Goal: Transaction & Acquisition: Purchase product/service

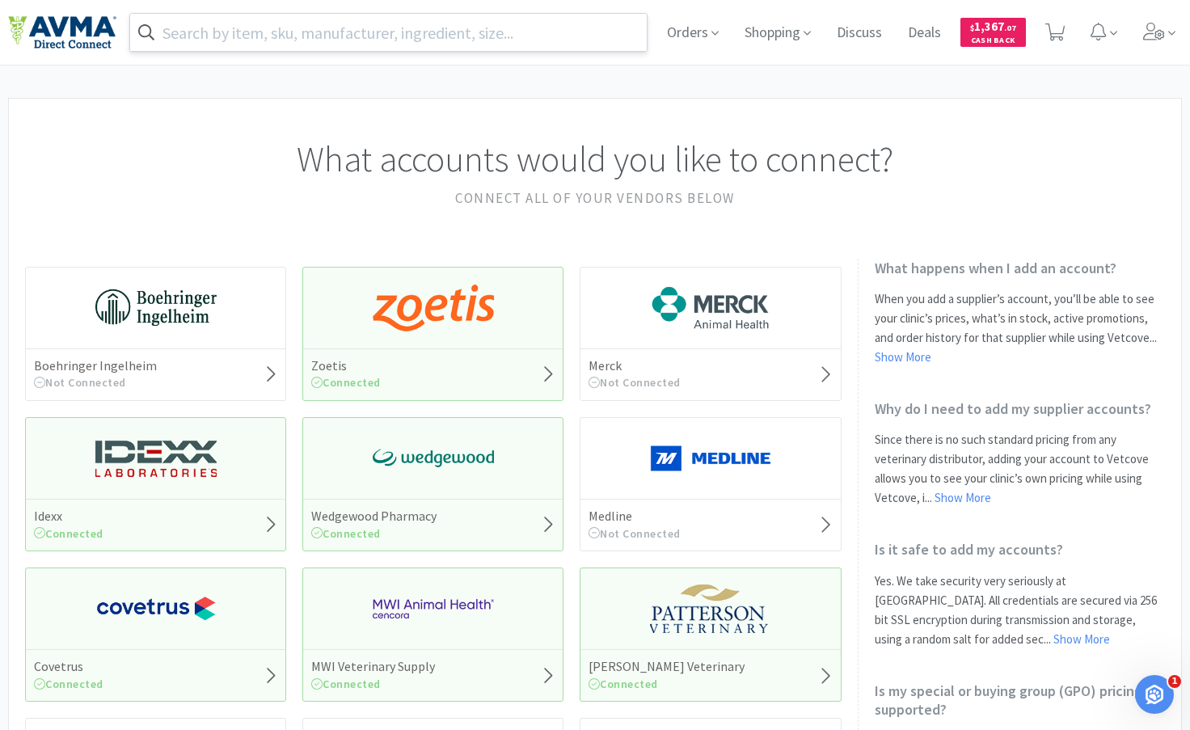
click at [466, 36] on input "text" at bounding box center [388, 32] width 517 height 37
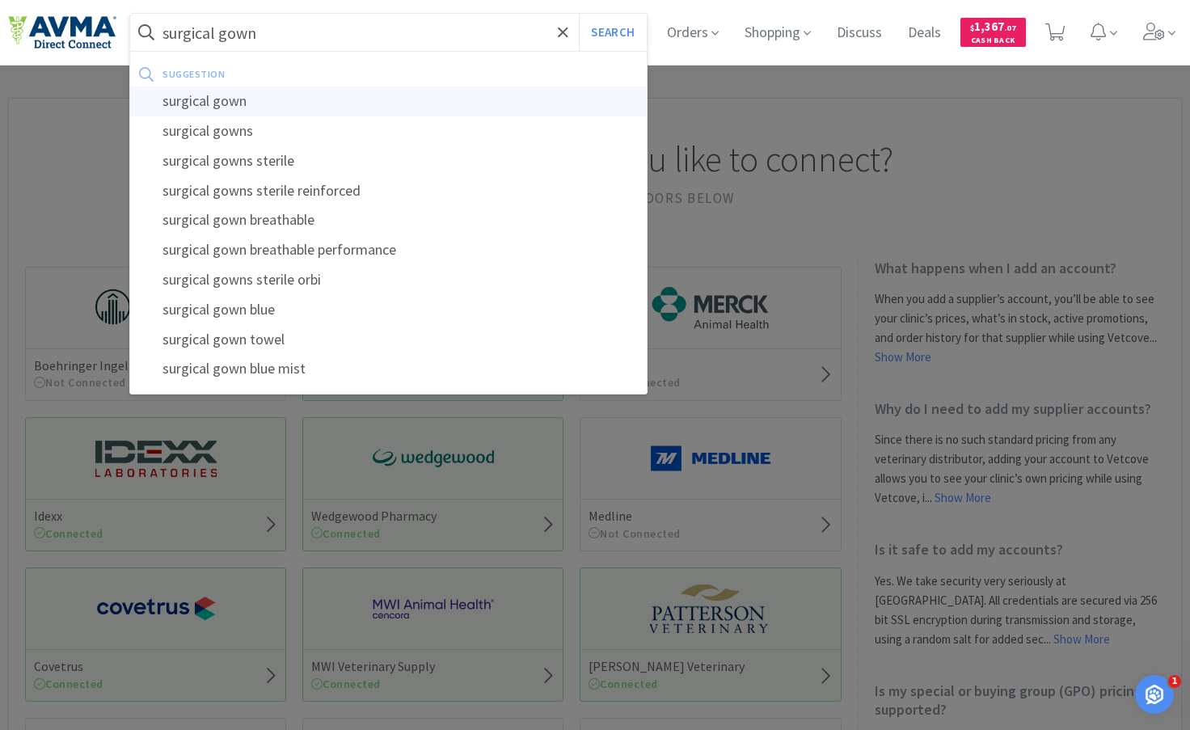
type input "surgical gown"
click at [261, 96] on div "surgical gown" at bounding box center [388, 102] width 517 height 30
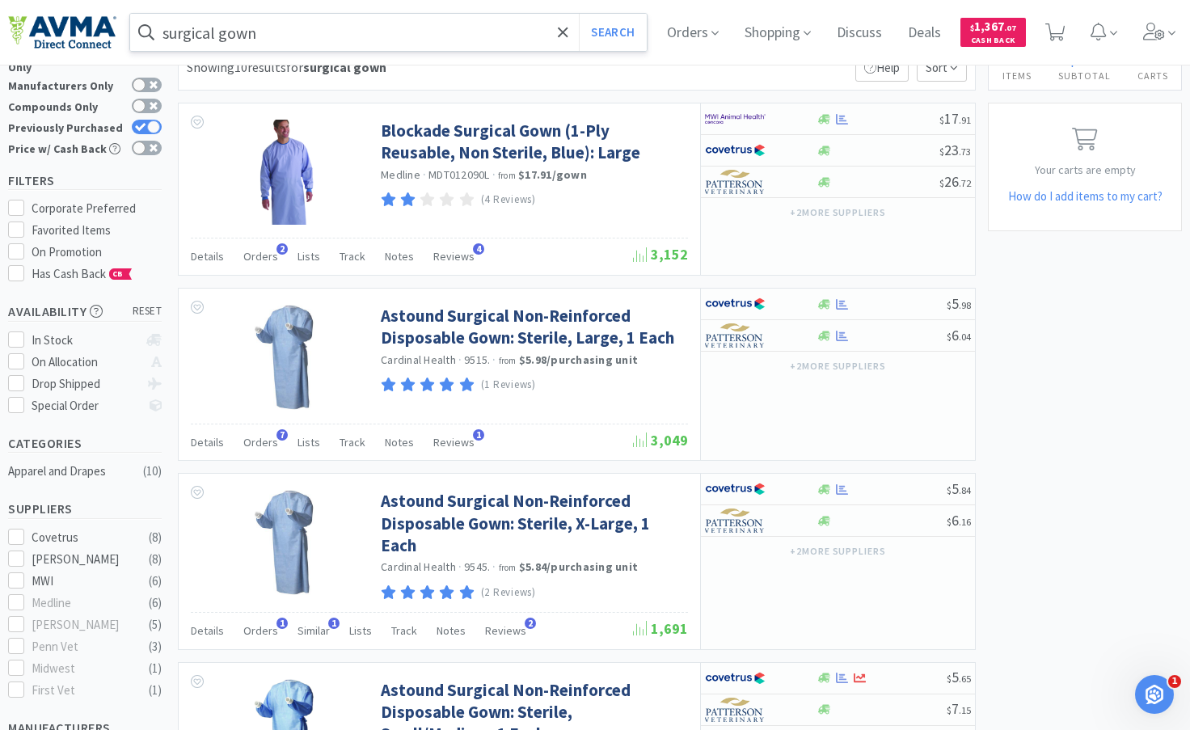
scroll to position [81, 0]
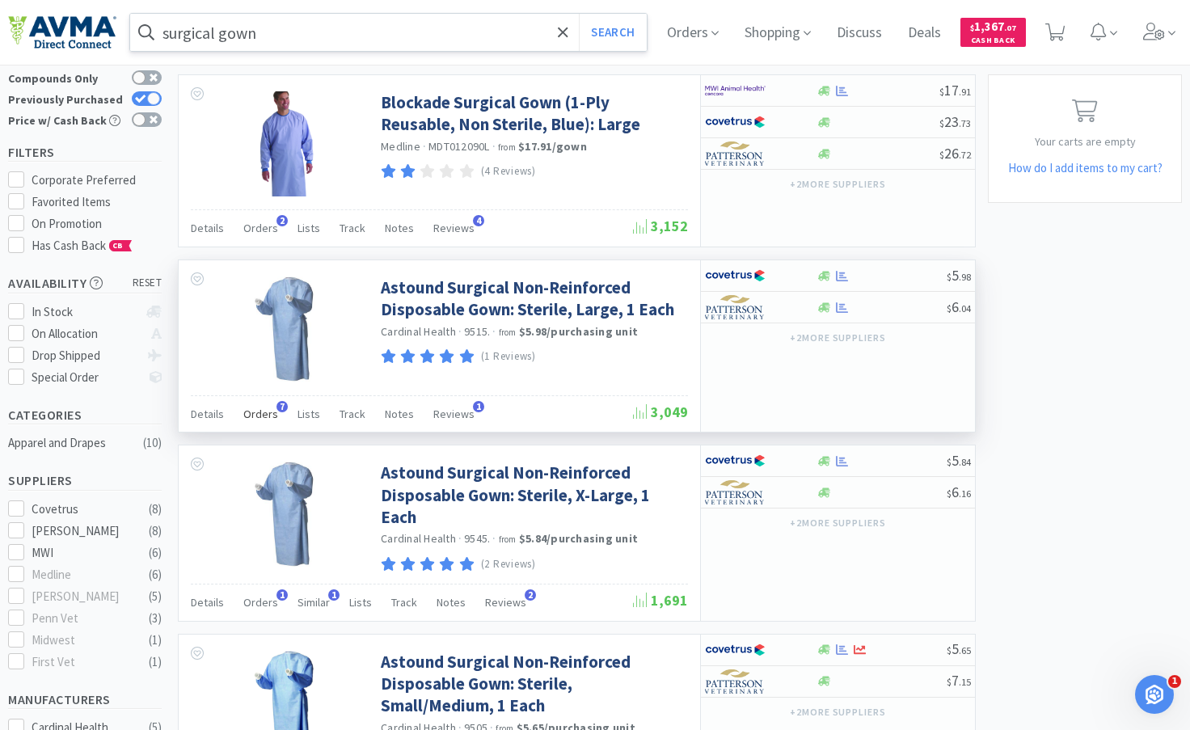
click at [256, 411] on span "Orders" at bounding box center [260, 414] width 35 height 15
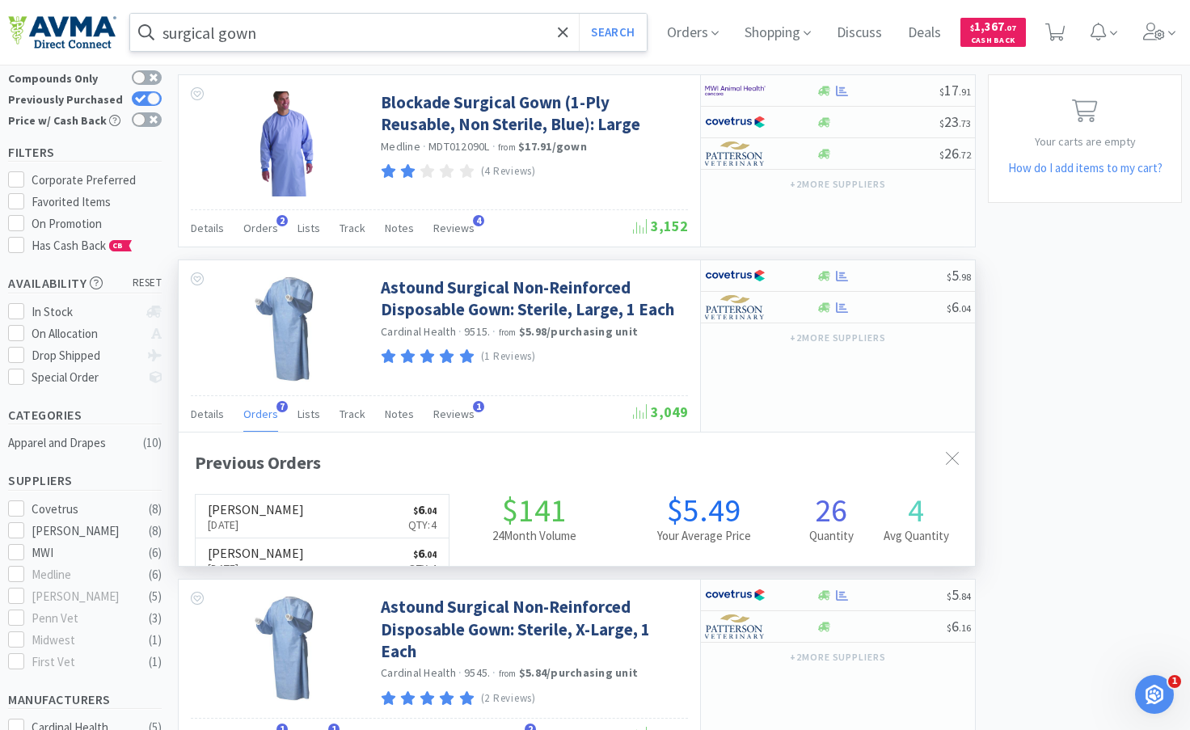
scroll to position [404, 796]
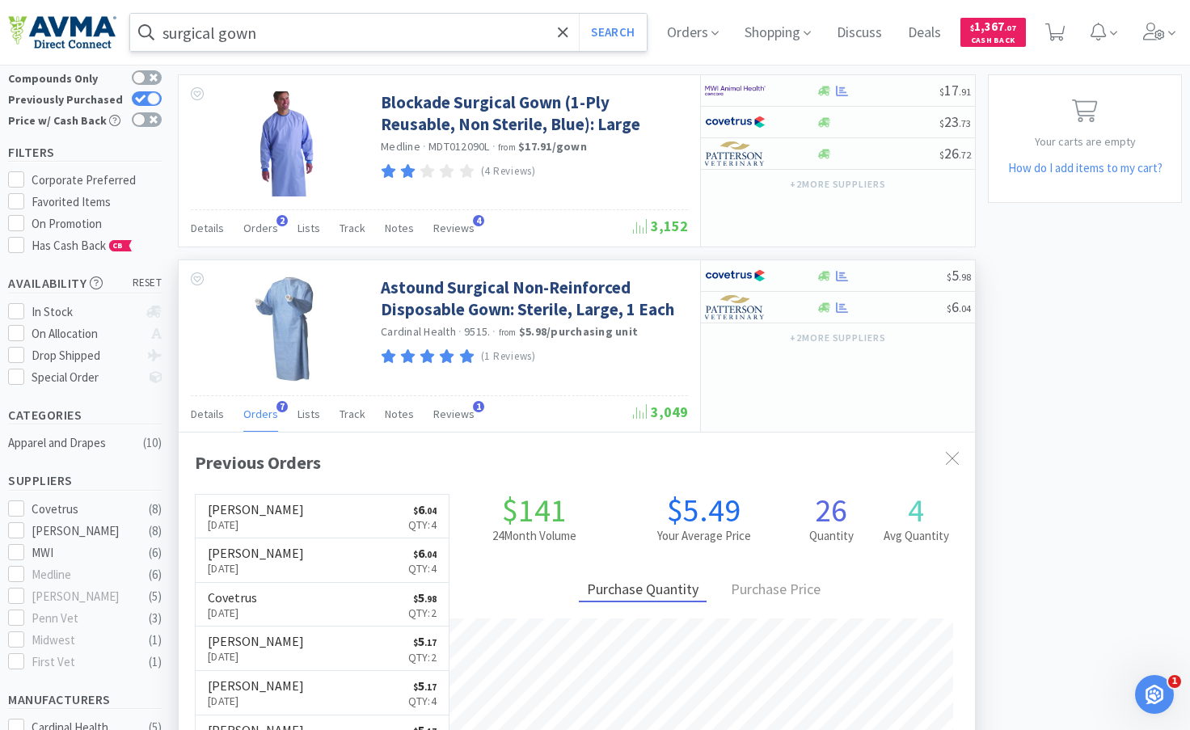
click at [256, 411] on span "Orders" at bounding box center [260, 414] width 35 height 15
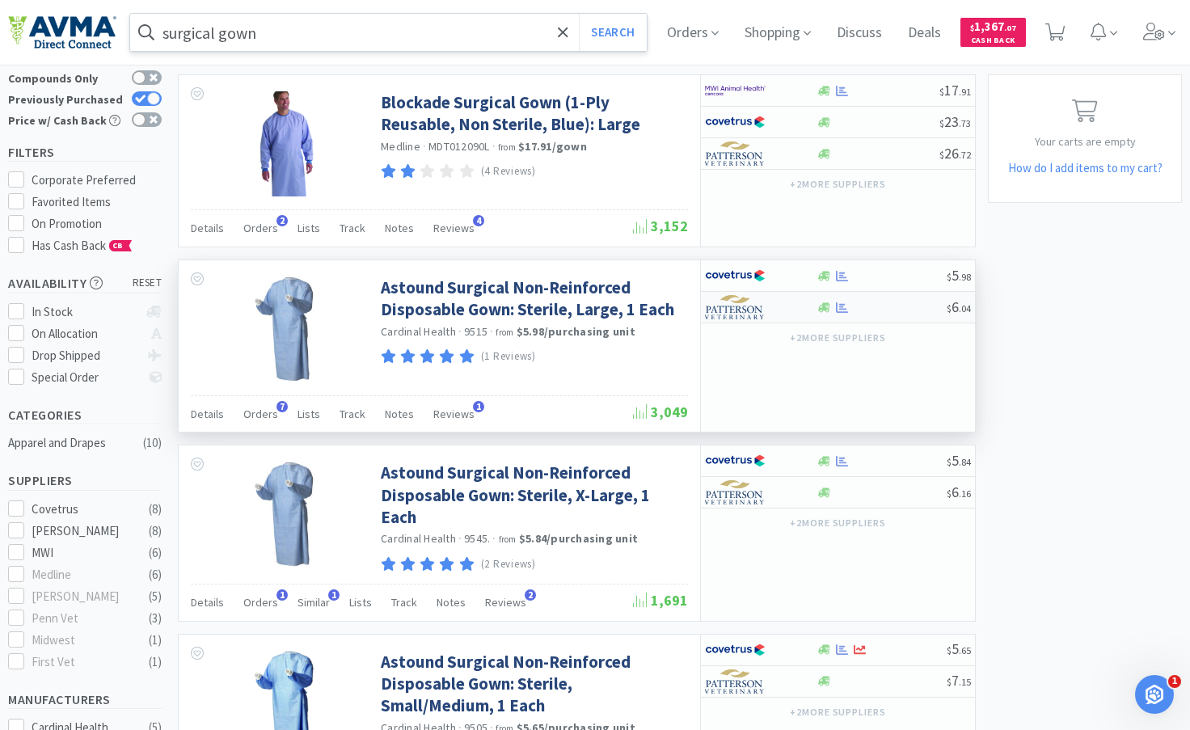
click at [888, 310] on div at bounding box center [881, 308] width 131 height 12
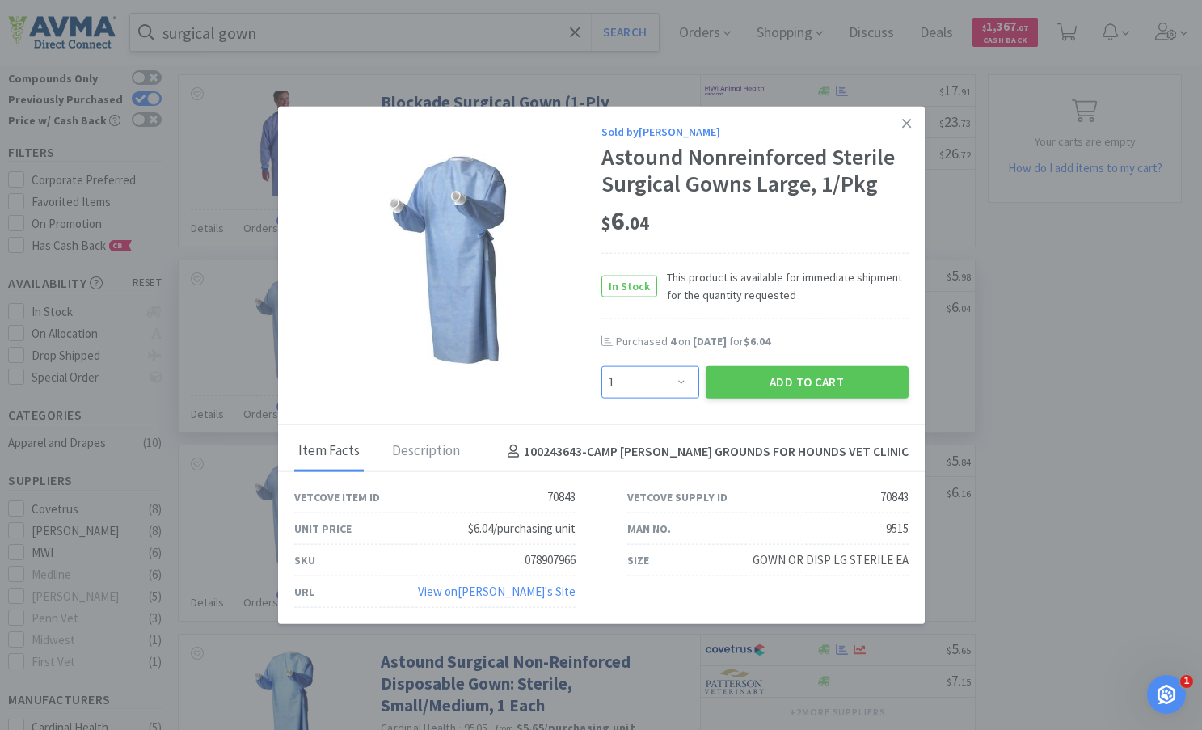
click at [680, 381] on select "Enter Quantity 1 2 3 4 5 6 7 8 9 10 11 12 13 14 15 16 17 18 19 20 Enter Quantity" at bounding box center [651, 382] width 98 height 32
select select "5"
click at [602, 366] on select "Enter Quantity 1 2 3 4 5 6 7 8 9 10 11 12 13 14 15 16 17 18 19 20 Enter Quantity" at bounding box center [651, 382] width 98 height 32
click at [791, 378] on button "Add to Cart" at bounding box center [807, 382] width 203 height 32
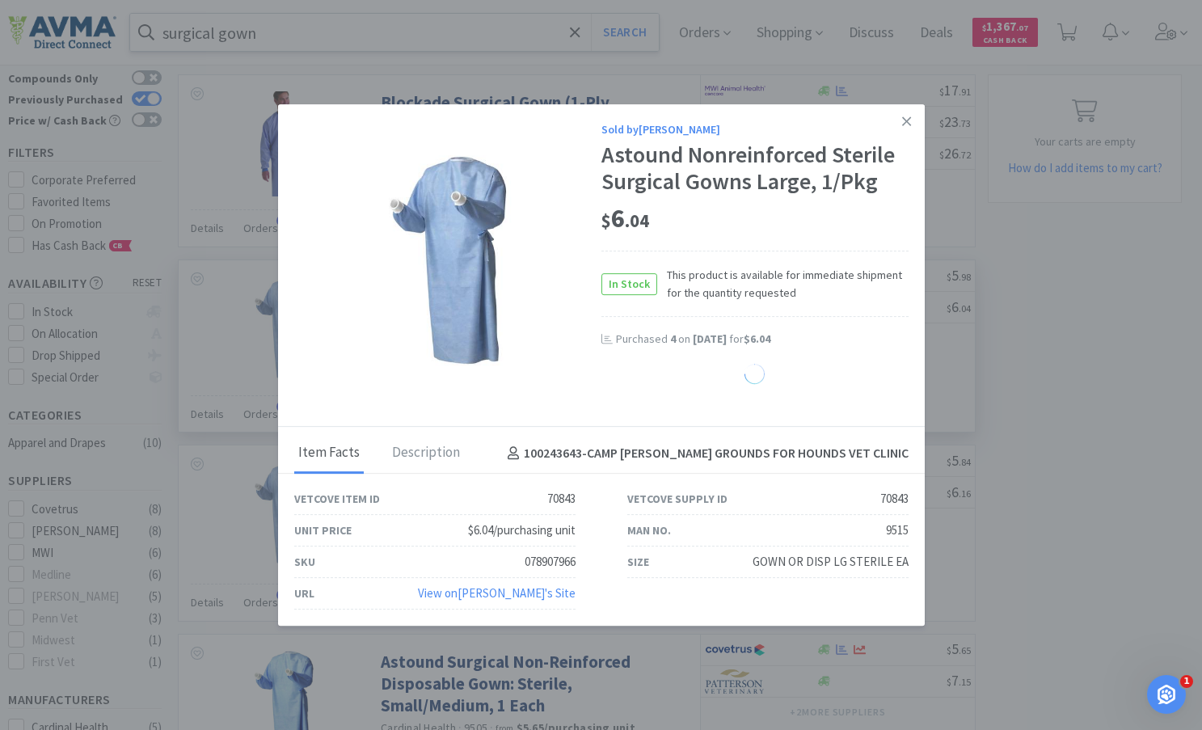
select select "5"
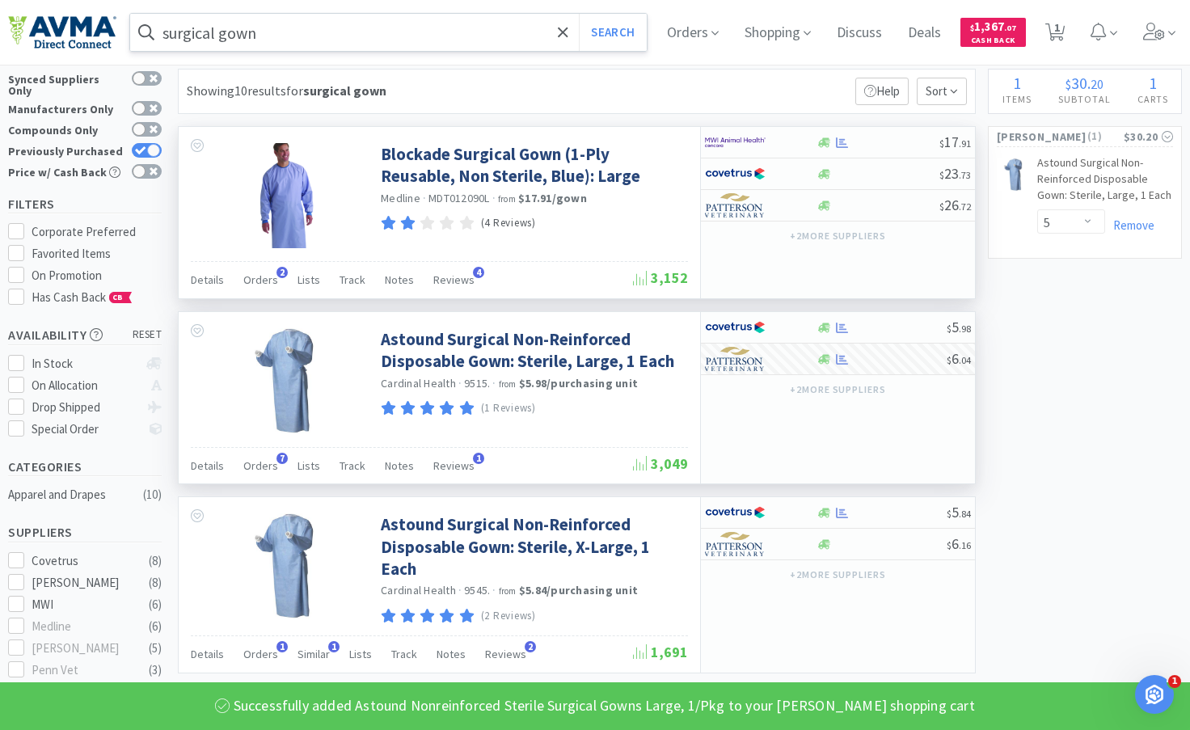
scroll to position [0, 0]
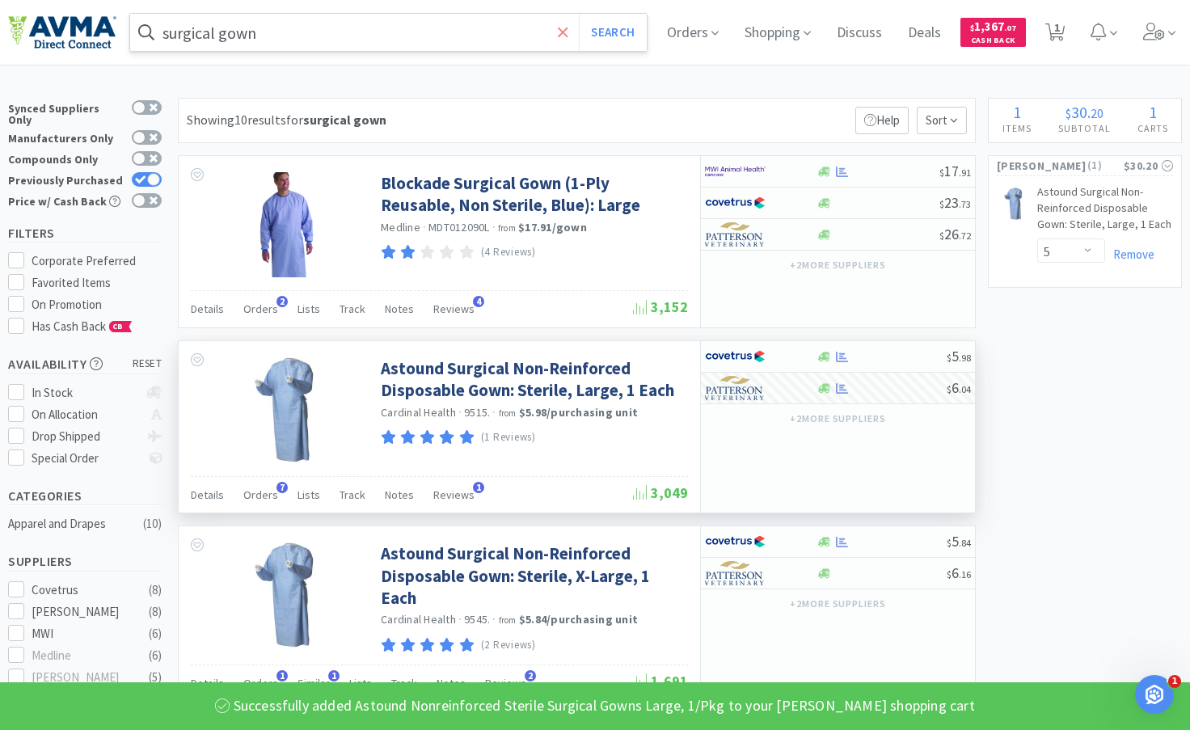
click at [566, 32] on span at bounding box center [563, 32] width 19 height 34
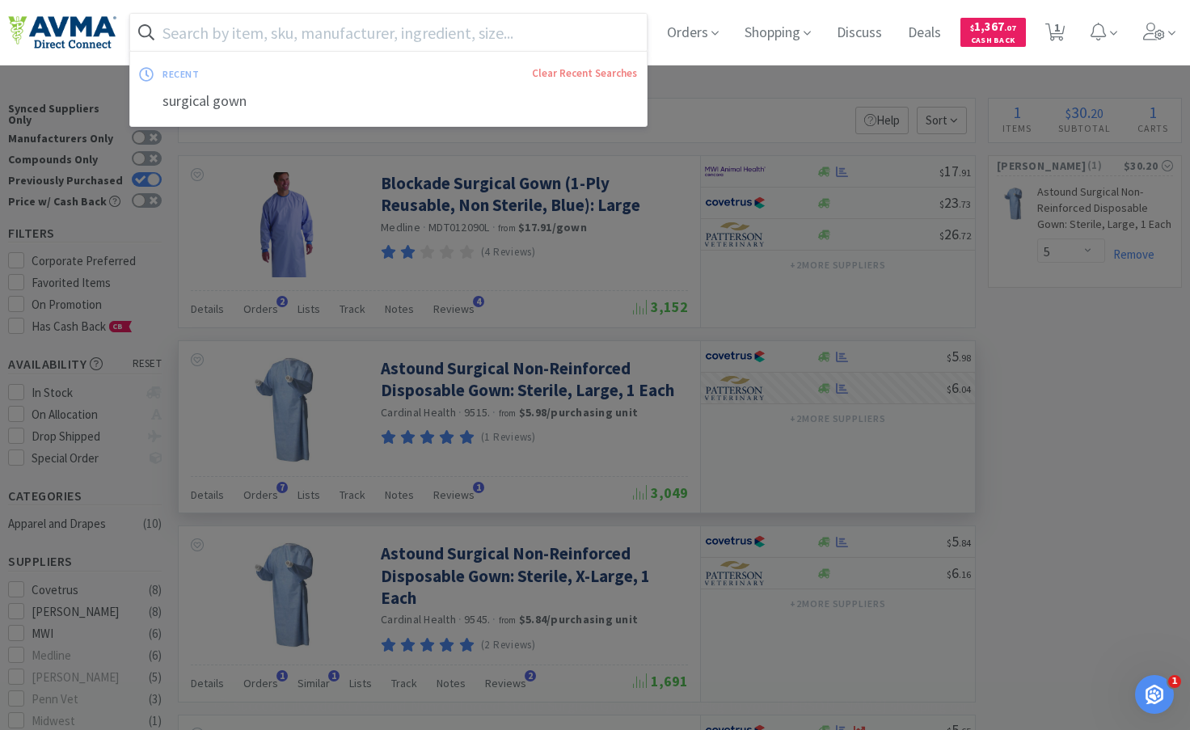
click at [479, 39] on input "text" at bounding box center [388, 32] width 517 height 37
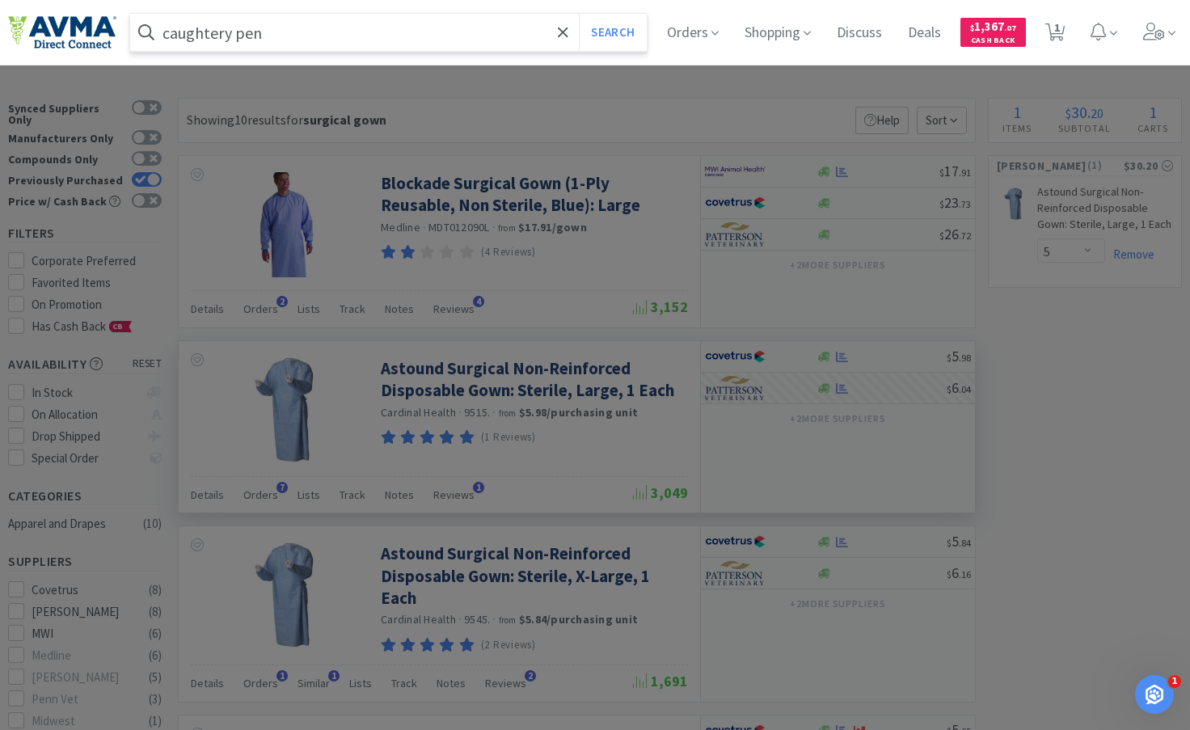
type input "caughtery pen"
click at [579, 14] on button "Search" at bounding box center [612, 32] width 67 height 37
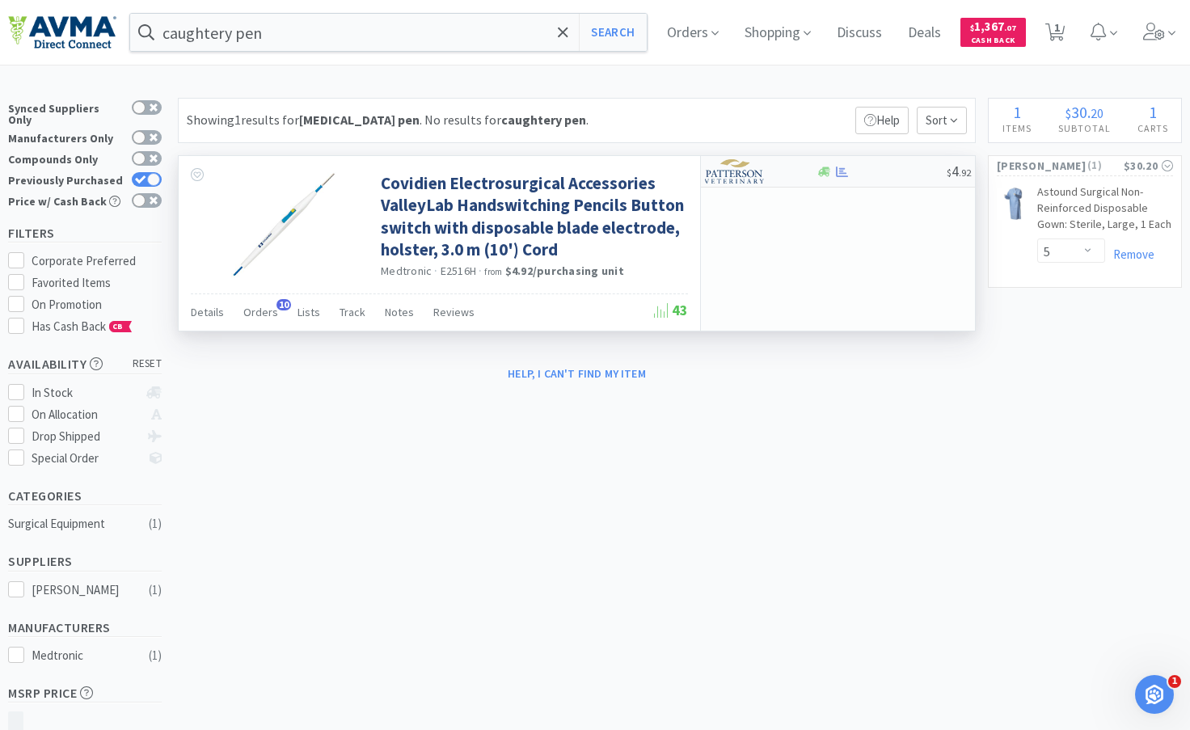
click at [795, 179] on div at bounding box center [760, 171] width 111 height 27
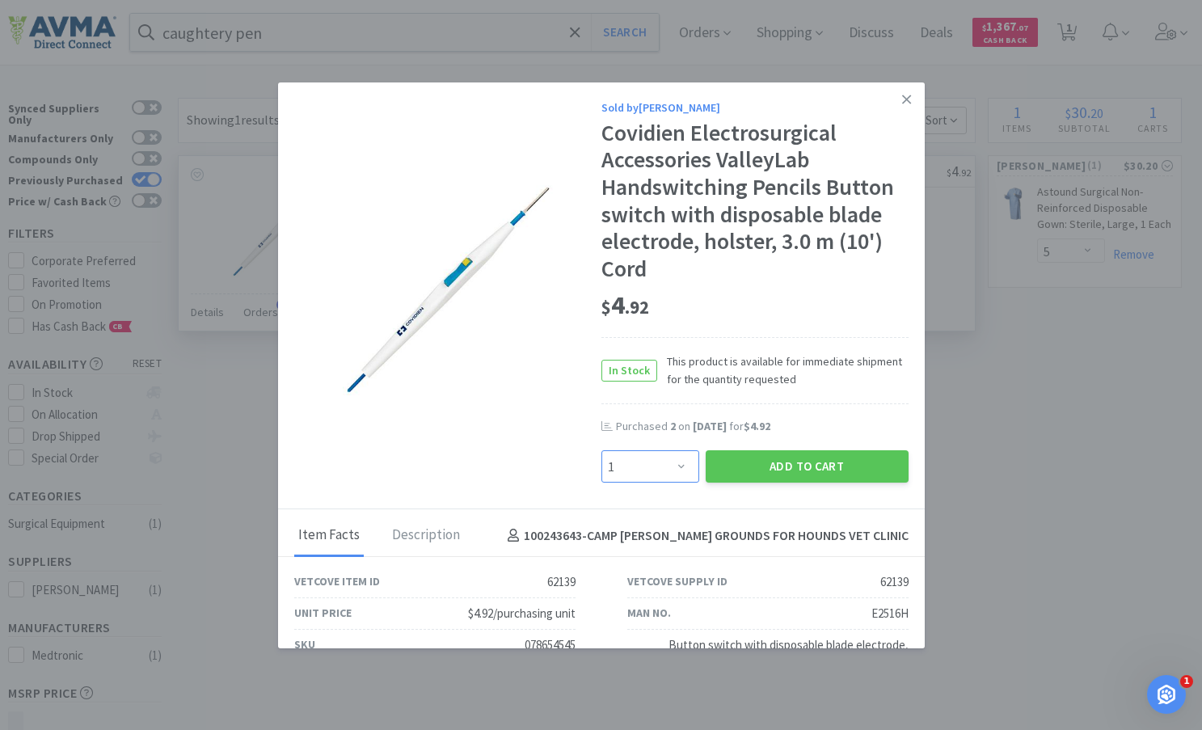
click at [675, 466] on select "Enter Quantity 1 2 3 4 5 6 7 8 9 10 11 12 13 14 15 16 17 18 19 20 Enter Quantity" at bounding box center [651, 466] width 98 height 32
select select "4"
click at [602, 450] on select "Enter Quantity 1 2 3 4 5 6 7 8 9 10 11 12 13 14 15 16 17 18 19 20 Enter Quantity" at bounding box center [651, 466] width 98 height 32
click at [801, 470] on button "Add to Cart" at bounding box center [807, 466] width 203 height 32
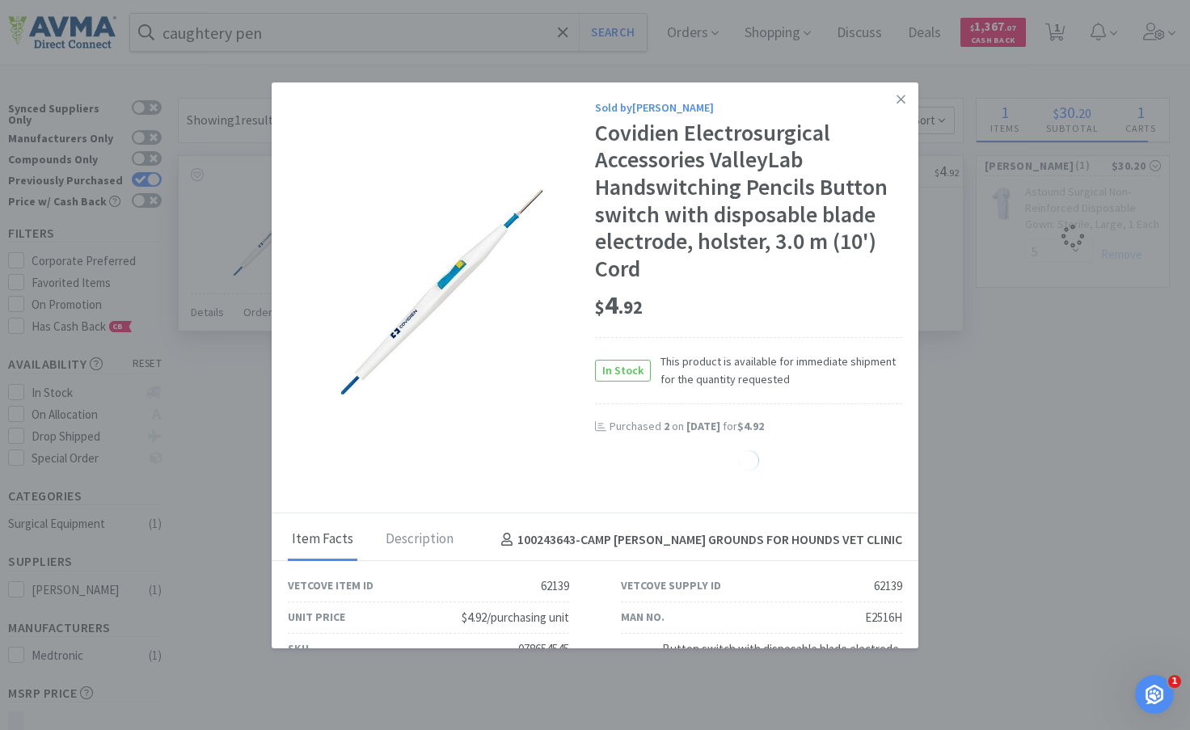
select select "4"
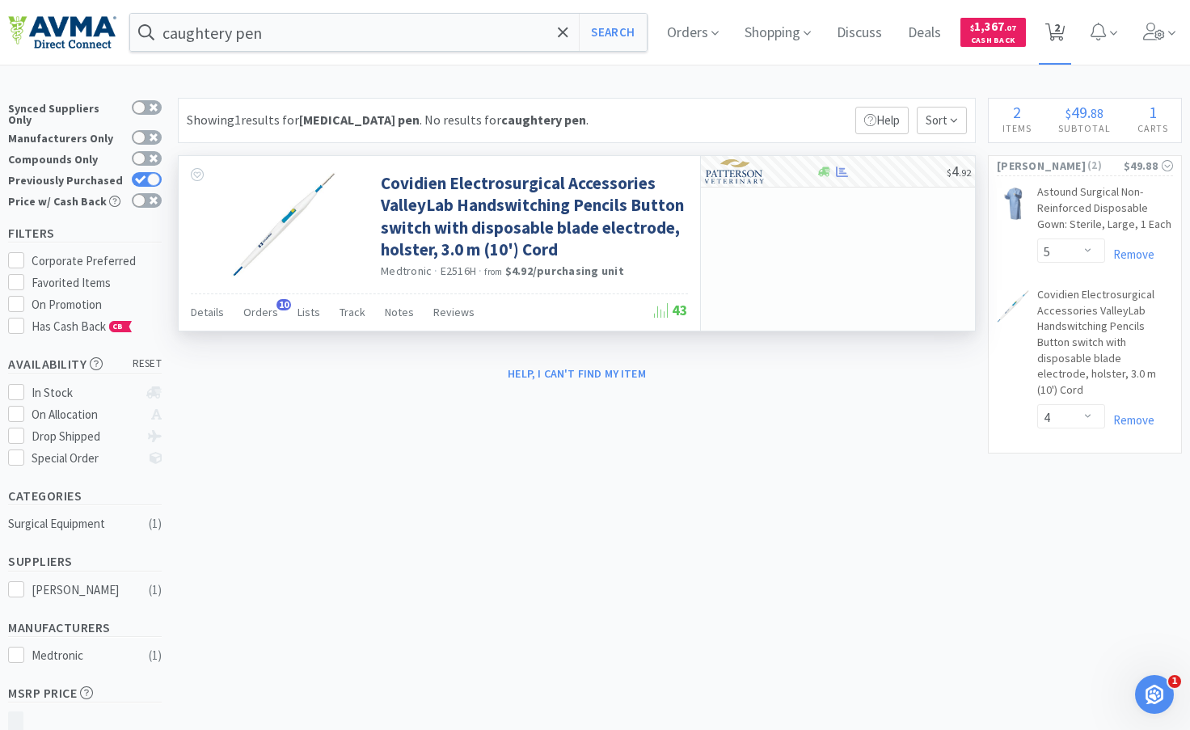
click at [1062, 40] on icon at bounding box center [1055, 32] width 20 height 18
select select "5"
select select "4"
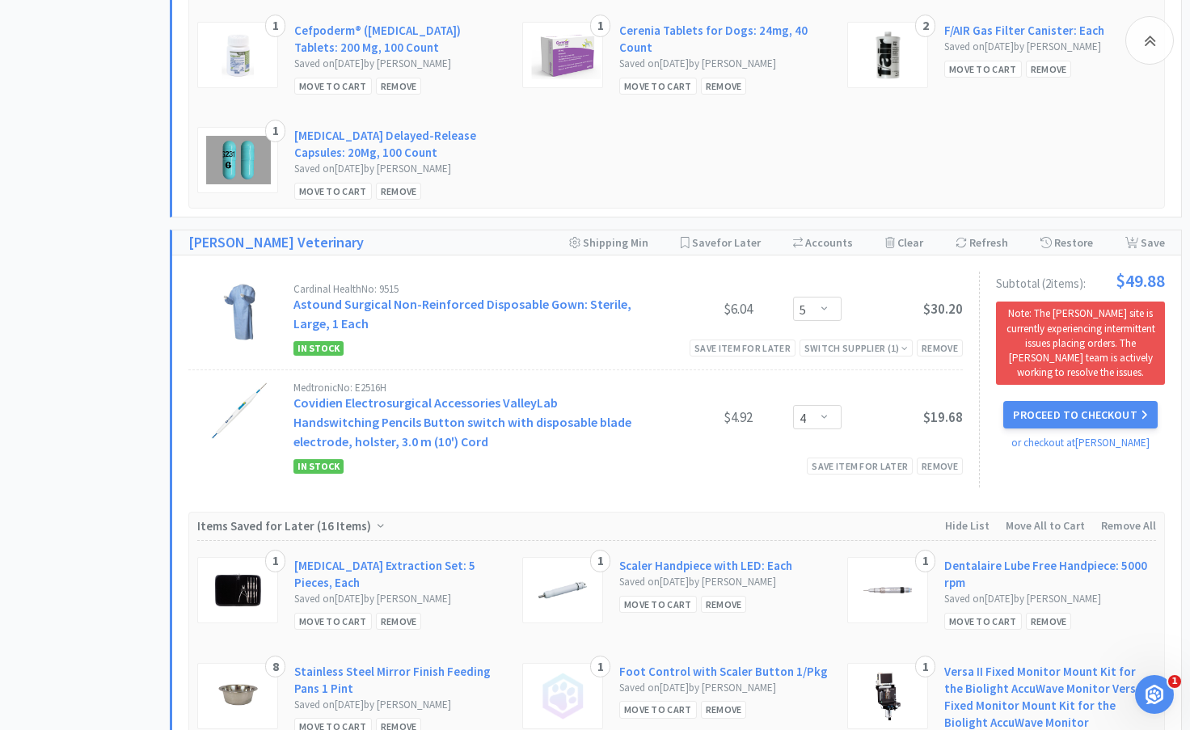
scroll to position [1455, 0]
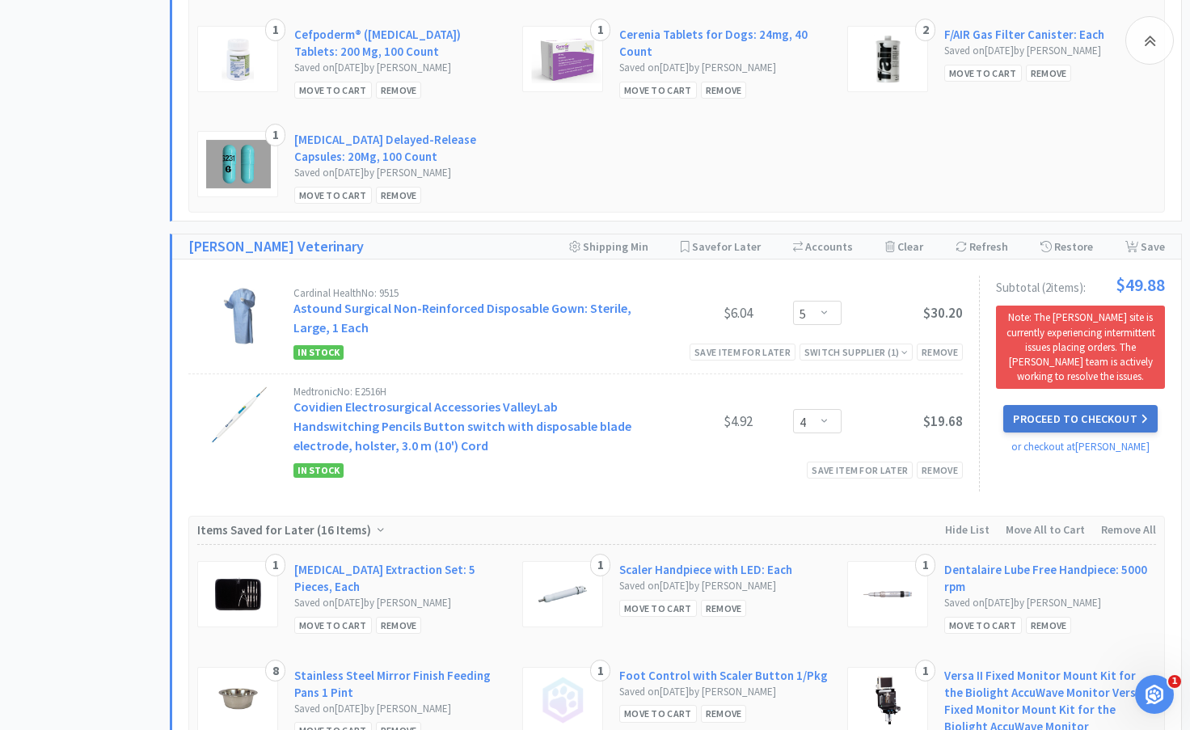
click at [1039, 433] on button "Proceed to Checkout" at bounding box center [1080, 418] width 154 height 27
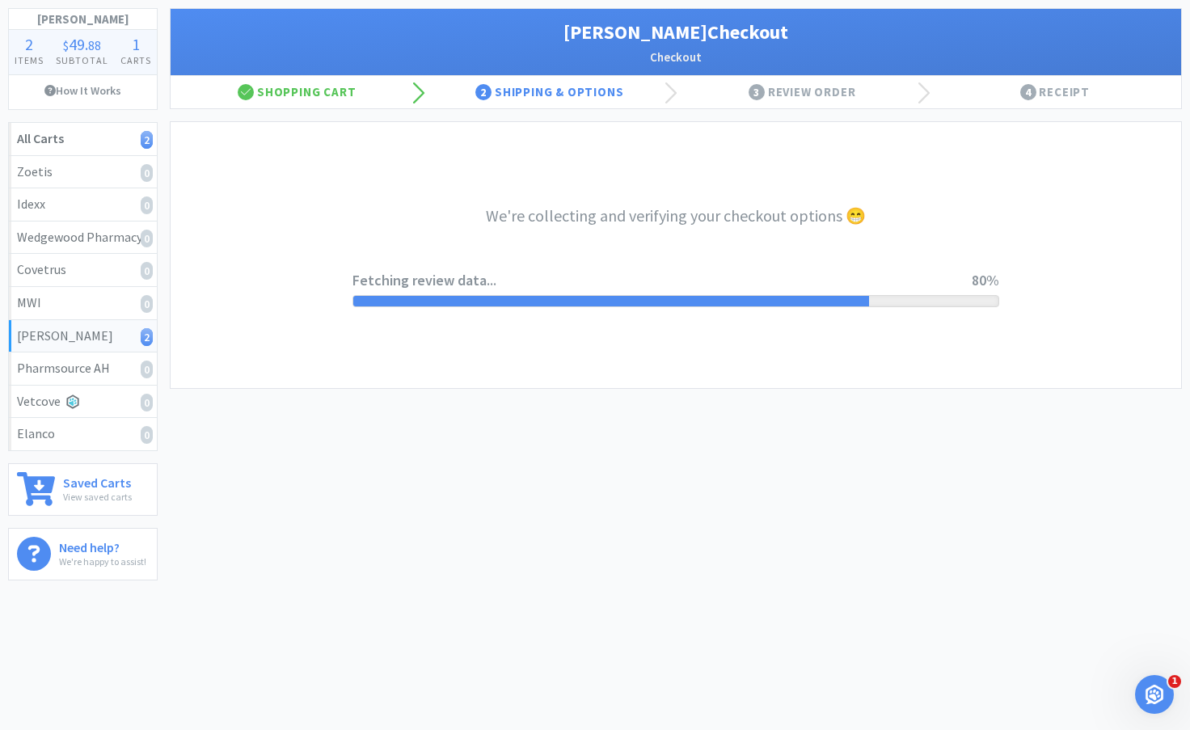
select select "1"
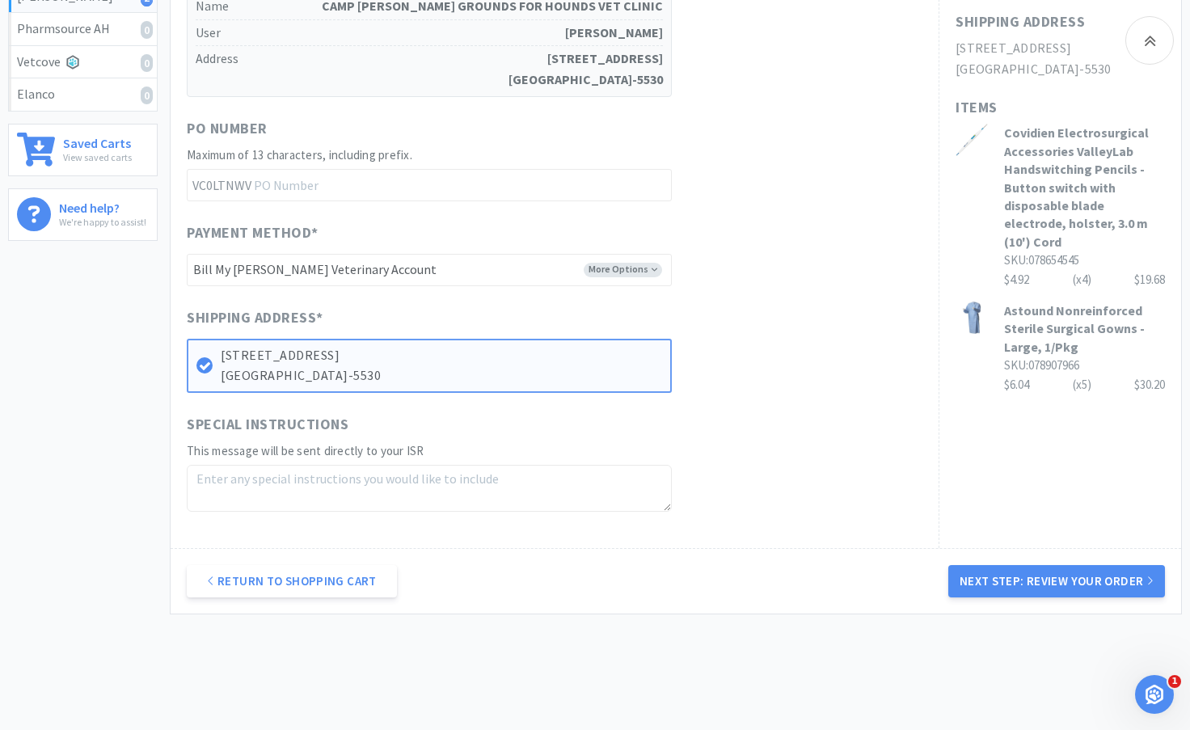
scroll to position [458, 0]
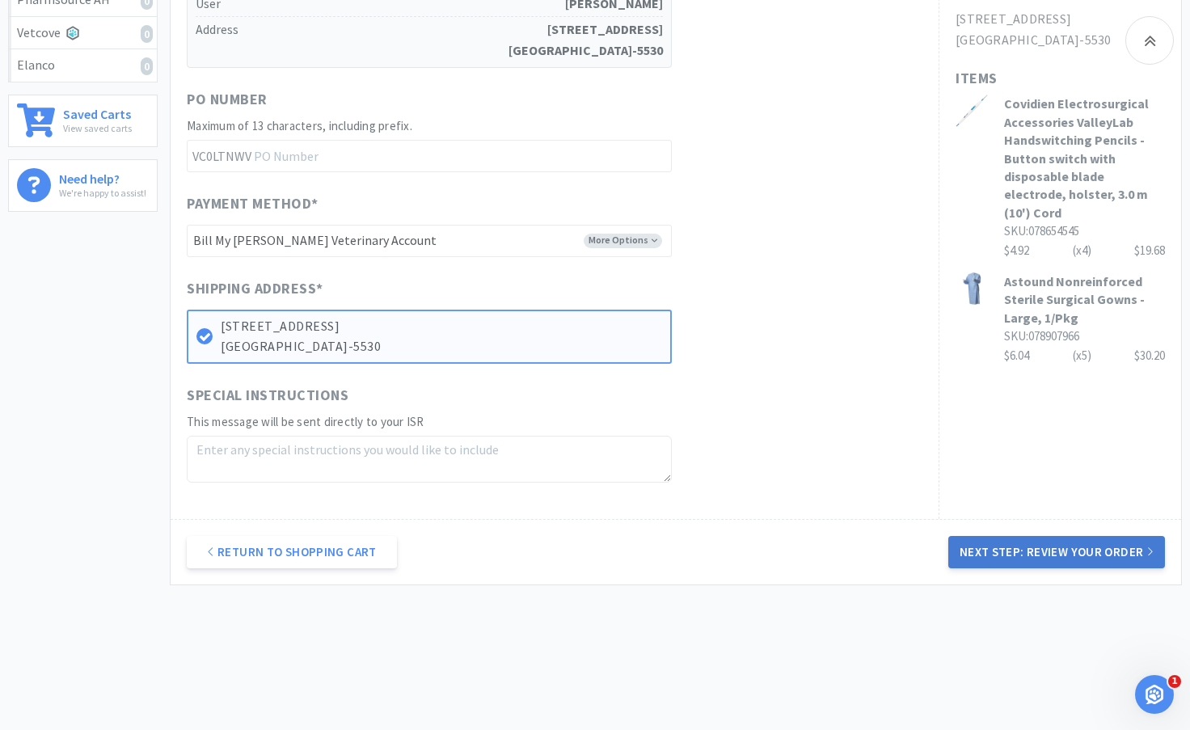
click at [1070, 536] on button "Next Step: Review Your Order" at bounding box center [1056, 552] width 217 height 32
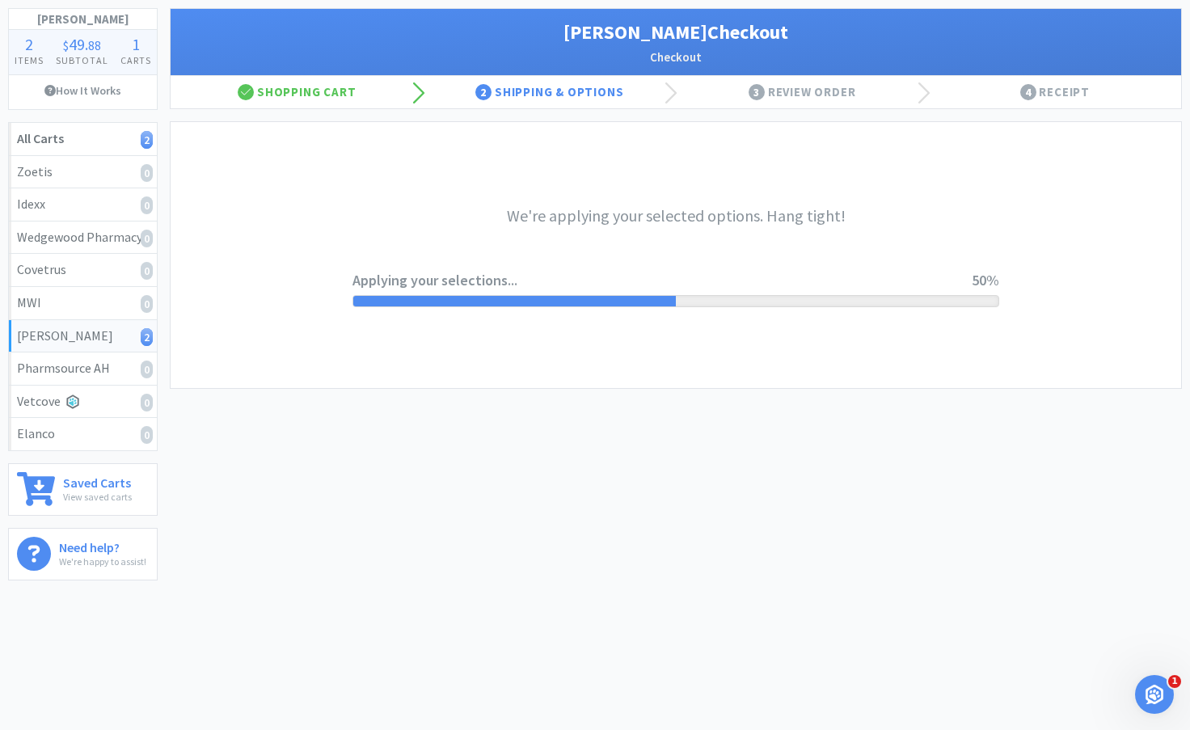
scroll to position [0, 0]
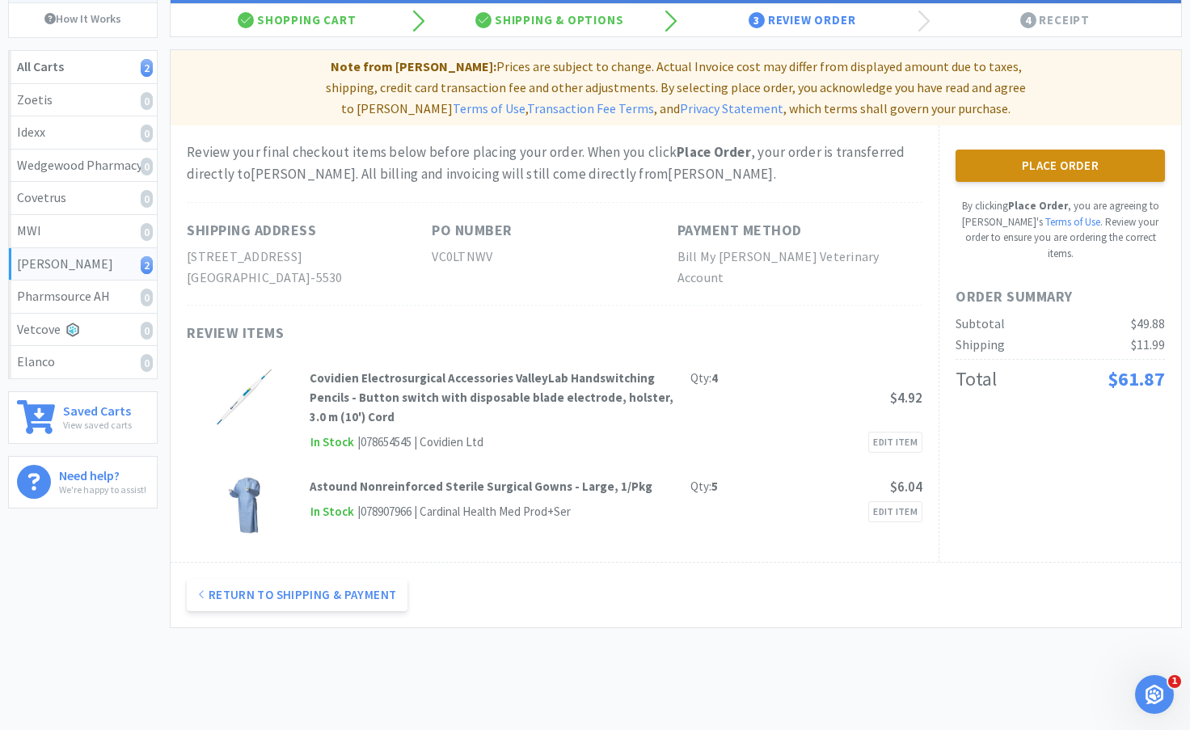
click at [1052, 152] on button "Place Order" at bounding box center [1060, 166] width 209 height 32
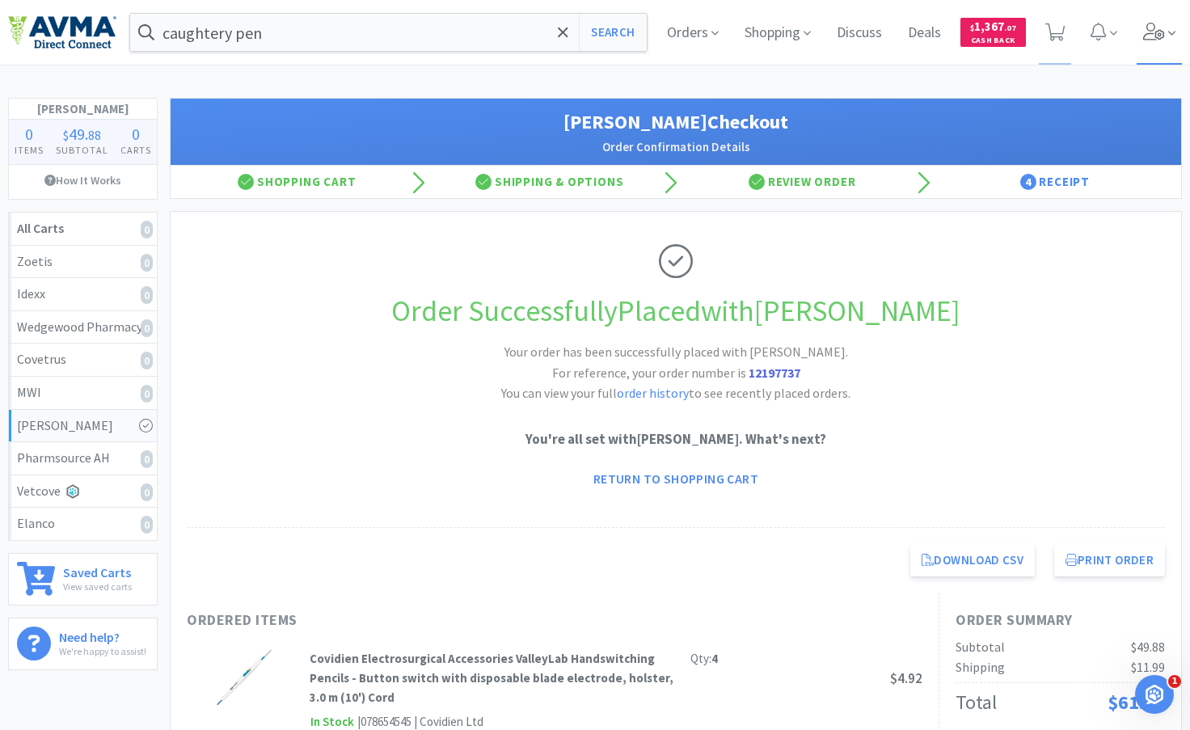
click at [1158, 35] on icon at bounding box center [1154, 32] width 22 height 18
